Goal: Navigation & Orientation: Go to known website

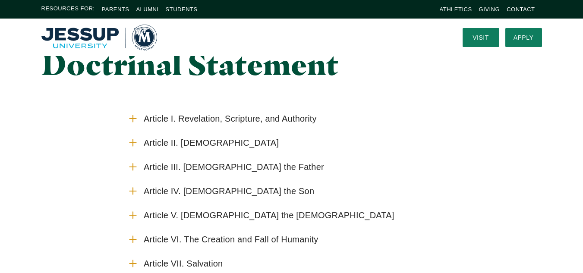
scroll to position [17, 0]
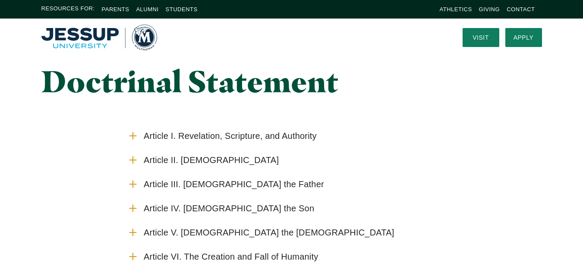
click at [138, 38] on img "Home" at bounding box center [99, 38] width 116 height 26
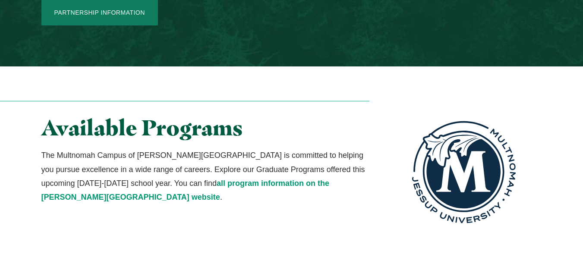
scroll to position [1553, 0]
